Goal: Navigation & Orientation: Find specific page/section

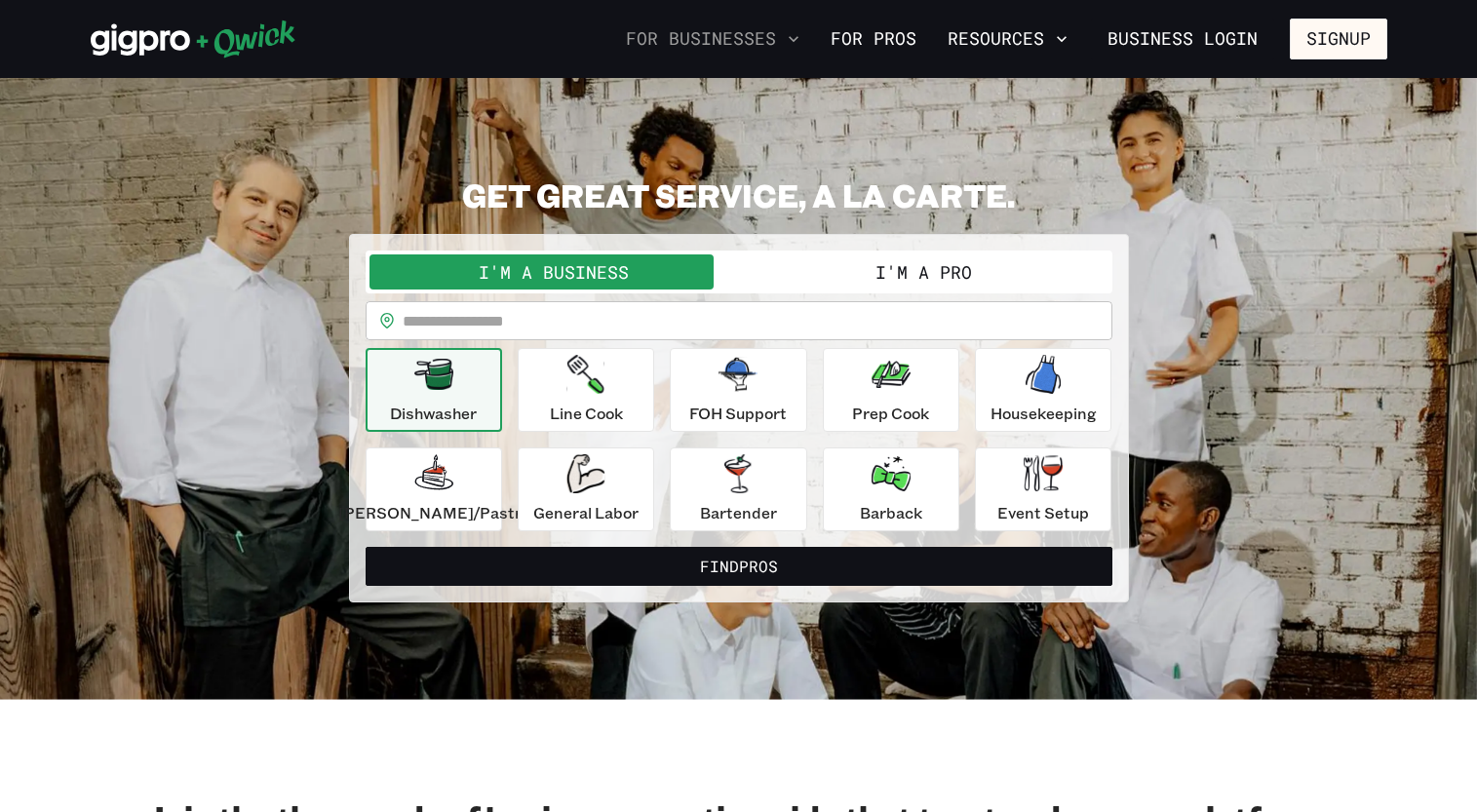
click at [719, 39] on button "For Businesses" at bounding box center [713, 39] width 190 height 33
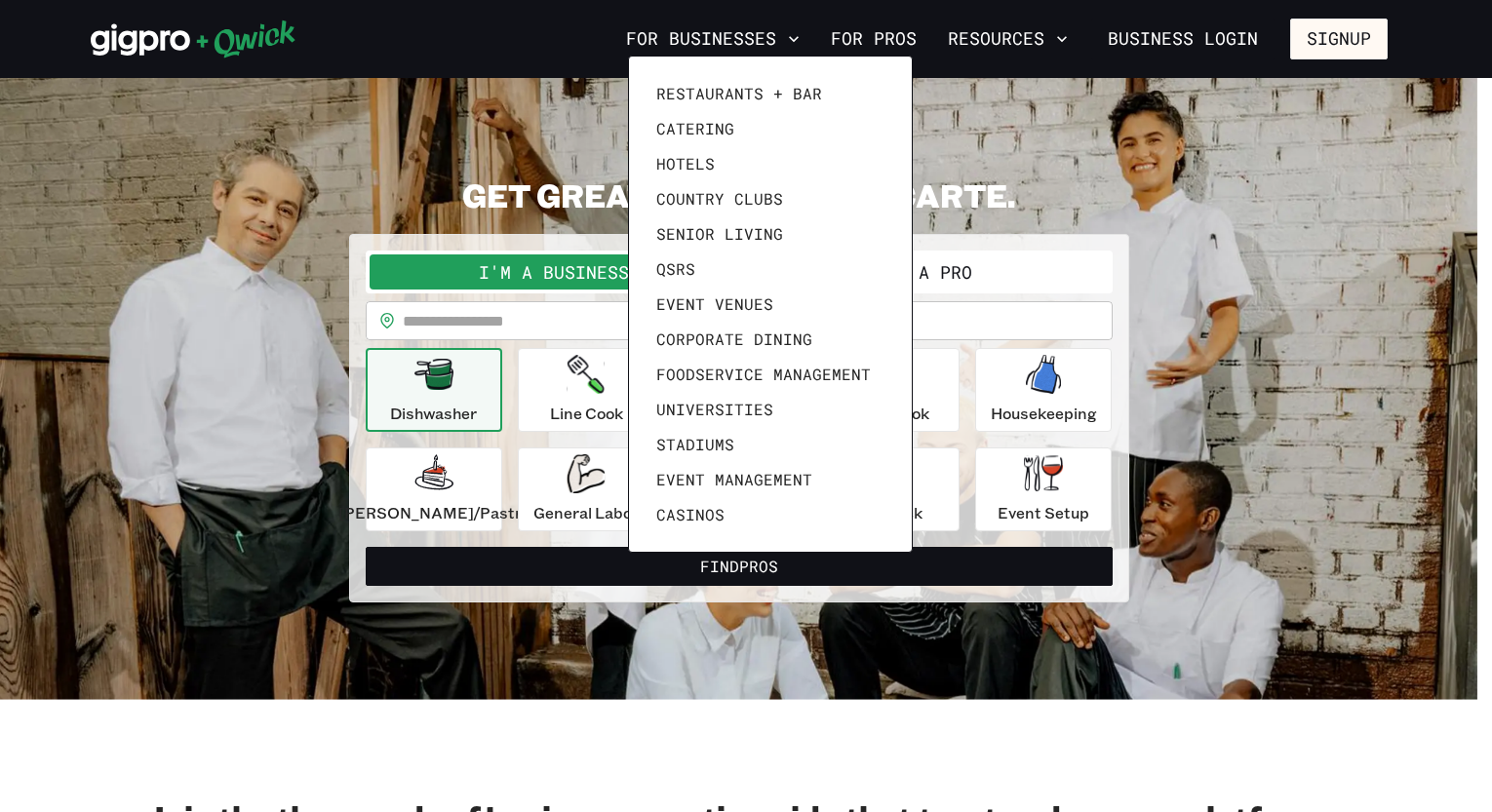
click at [900, 44] on div at bounding box center [746, 406] width 1492 height 812
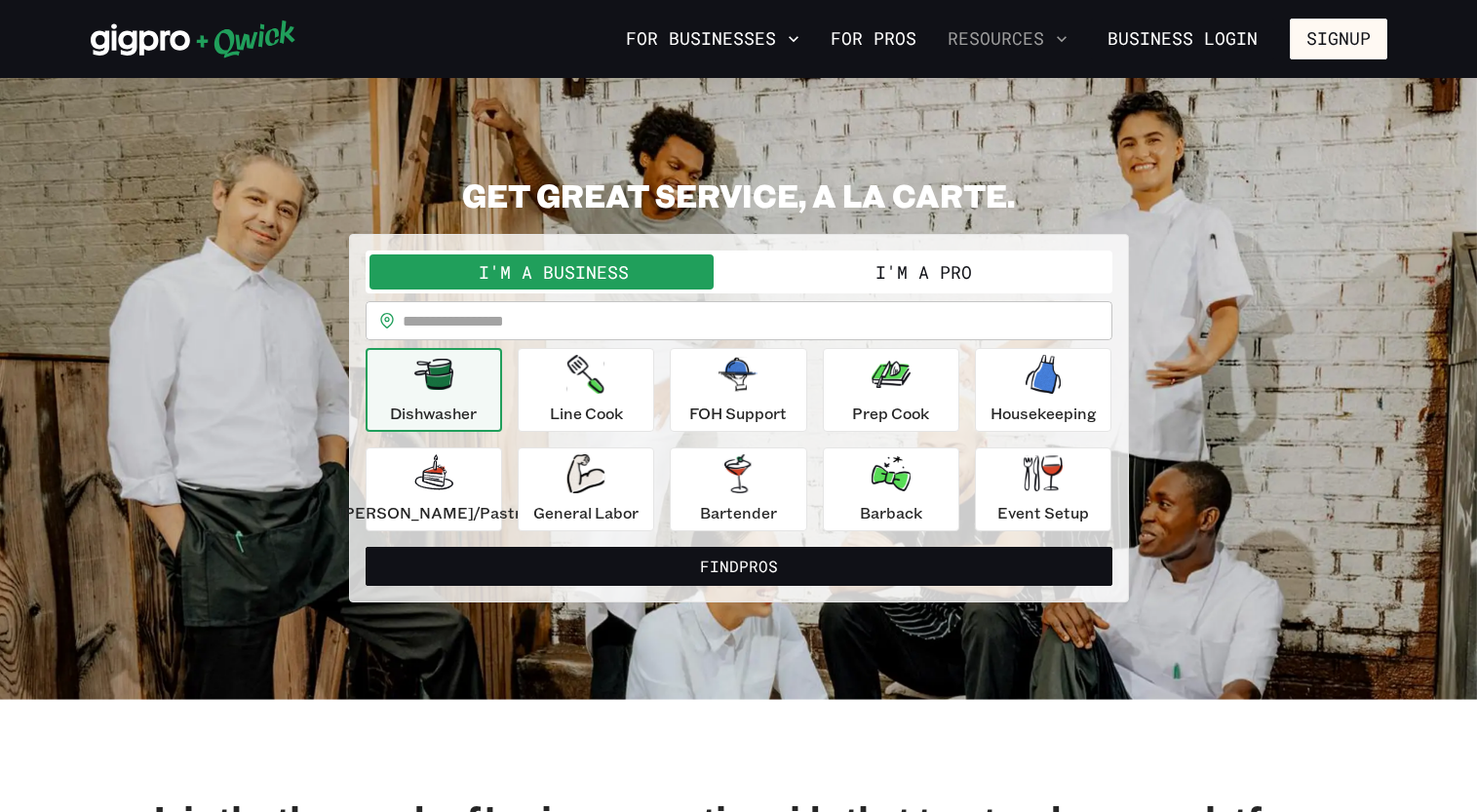
click at [1043, 45] on button "Resources" at bounding box center [1008, 39] width 136 height 33
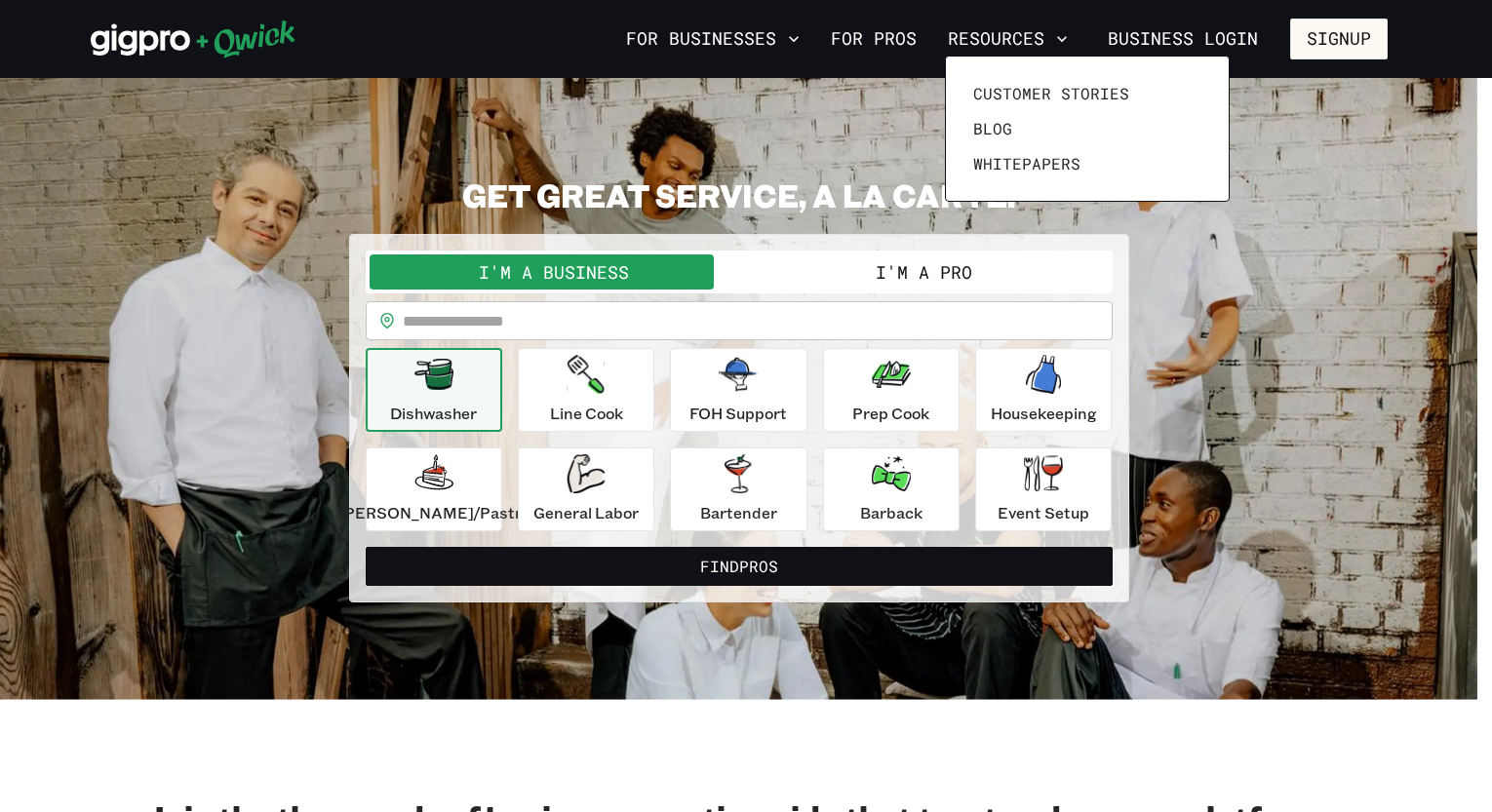
click at [1282, 68] on div at bounding box center [746, 406] width 1492 height 812
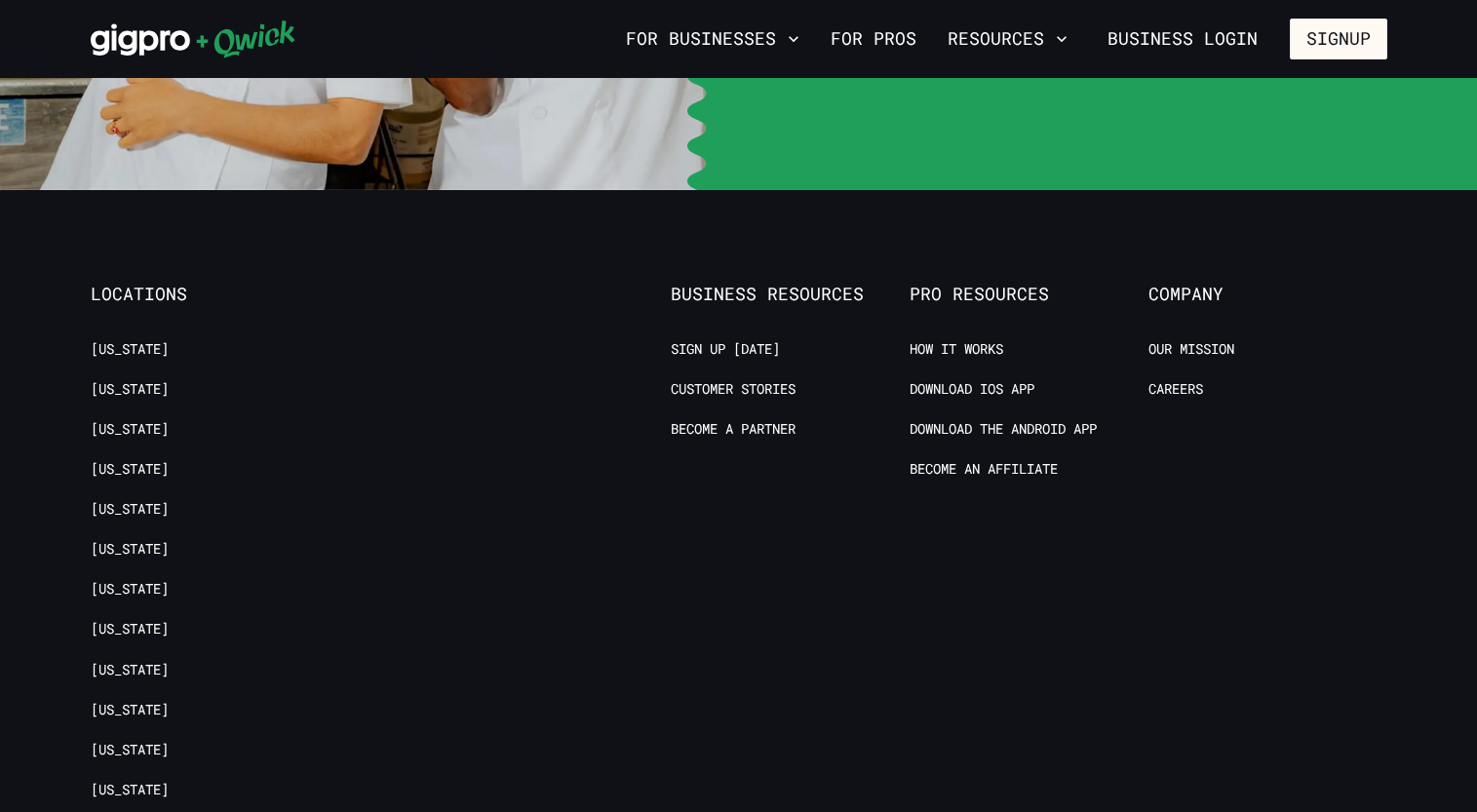
scroll to position [3774, 0]
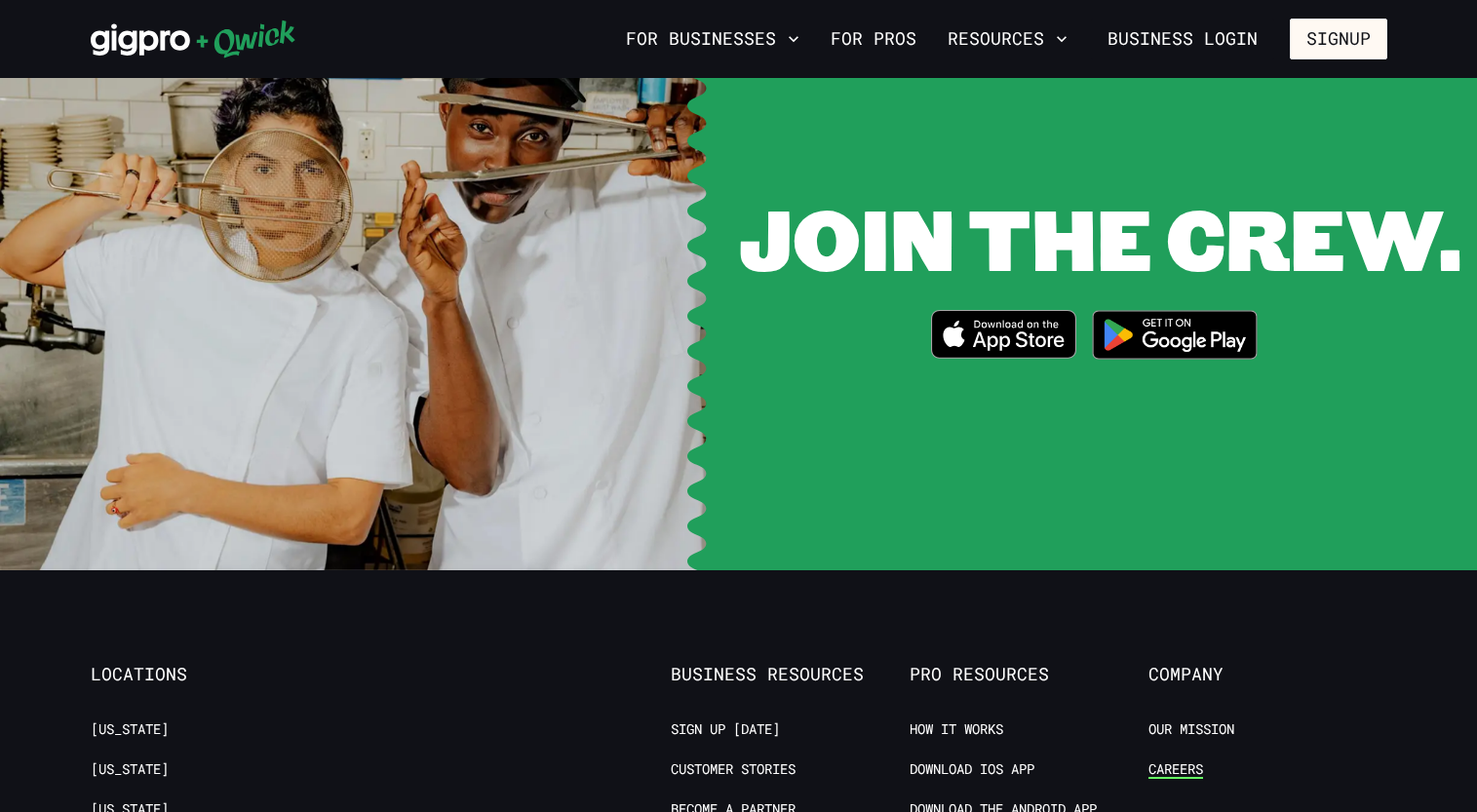
click at [1181, 761] on link "Careers" at bounding box center [1176, 770] width 55 height 19
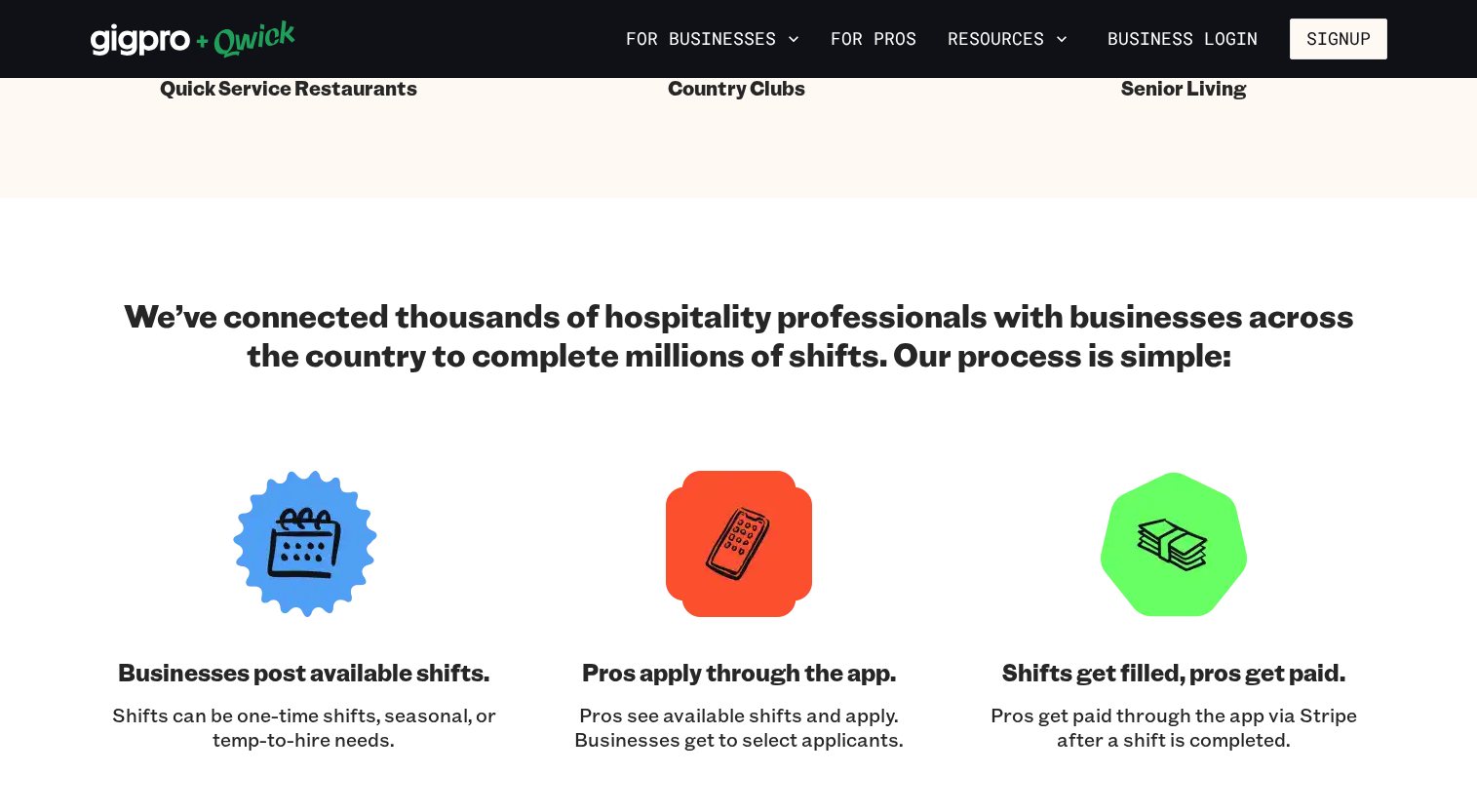
scroll to position [1180, 0]
